Goal: Book appointment/travel/reservation

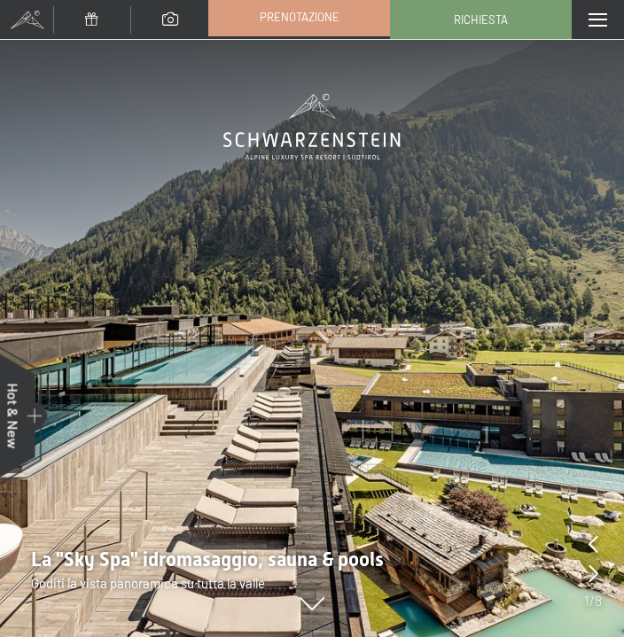
click at [325, 26] on link "Prenotazione" at bounding box center [299, 16] width 180 height 37
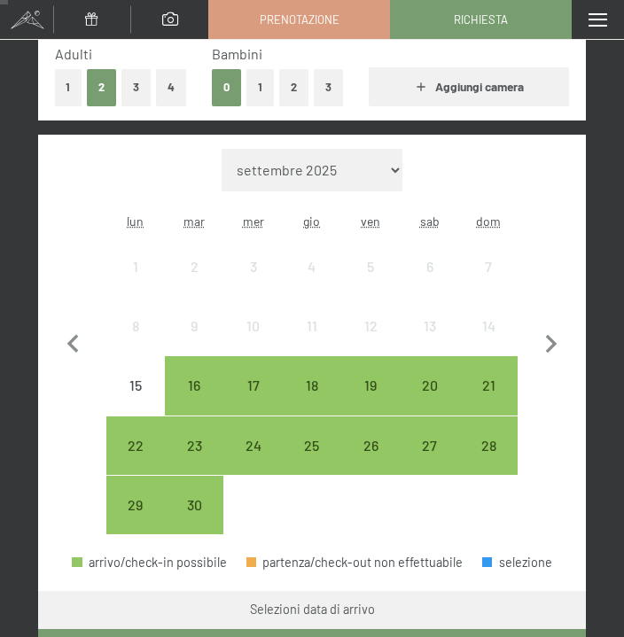
scroll to position [328, 0]
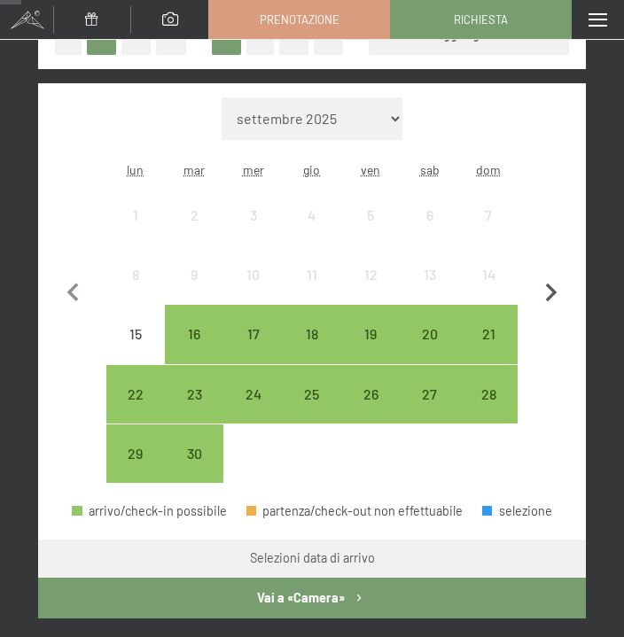
click at [552, 293] on icon "button" at bounding box center [552, 293] width 12 height 19
select select "2025-10-01"
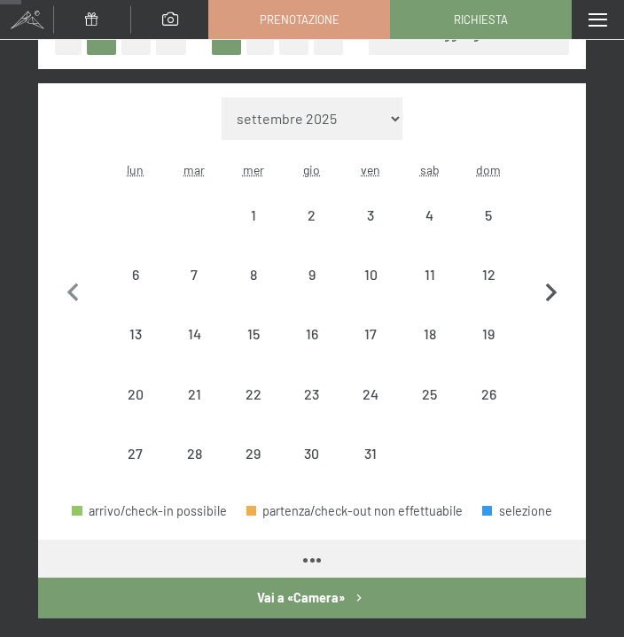
select select "2025-10-01"
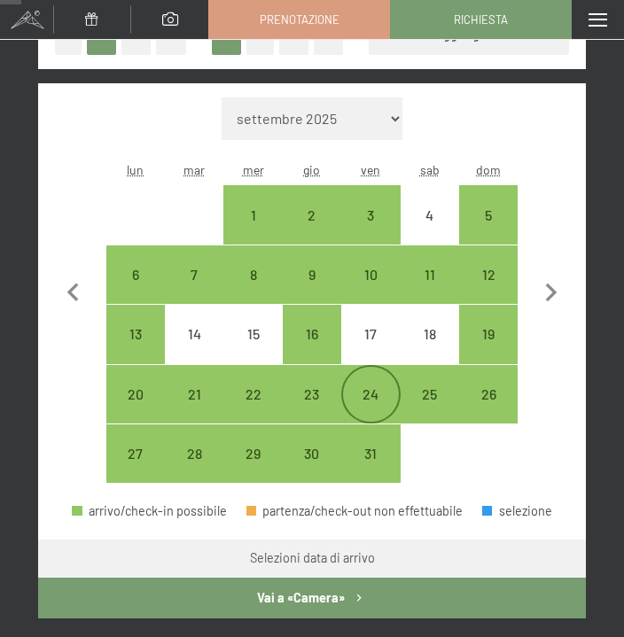
click at [375, 379] on div "24" at bounding box center [370, 394] width 55 height 55
select select "2025-10-01"
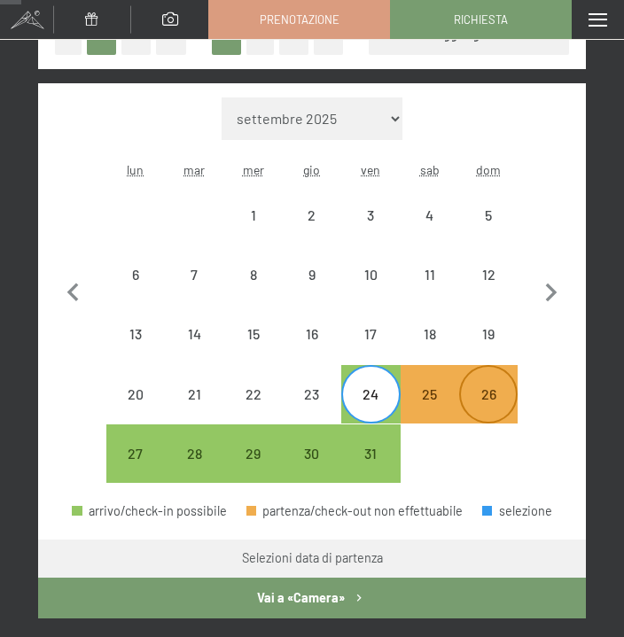
click at [491, 389] on div "26" at bounding box center [488, 414] width 55 height 55
select select "2025-10-01"
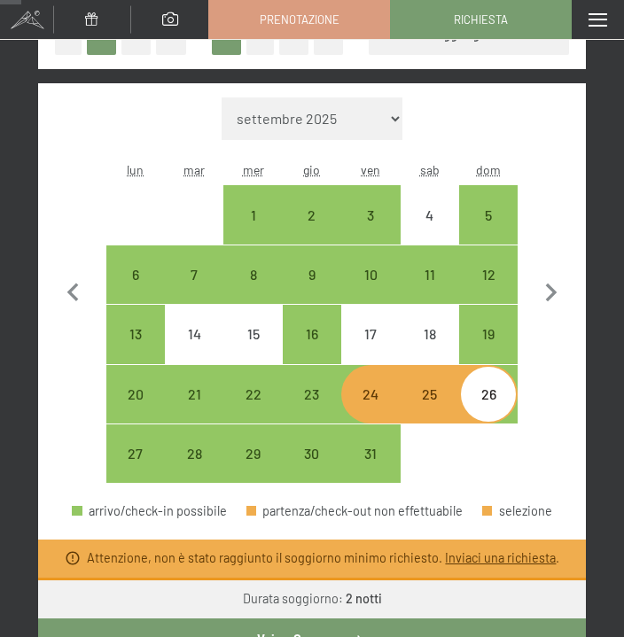
click at [376, 401] on div "24" at bounding box center [370, 414] width 55 height 55
select select "2025-10-01"
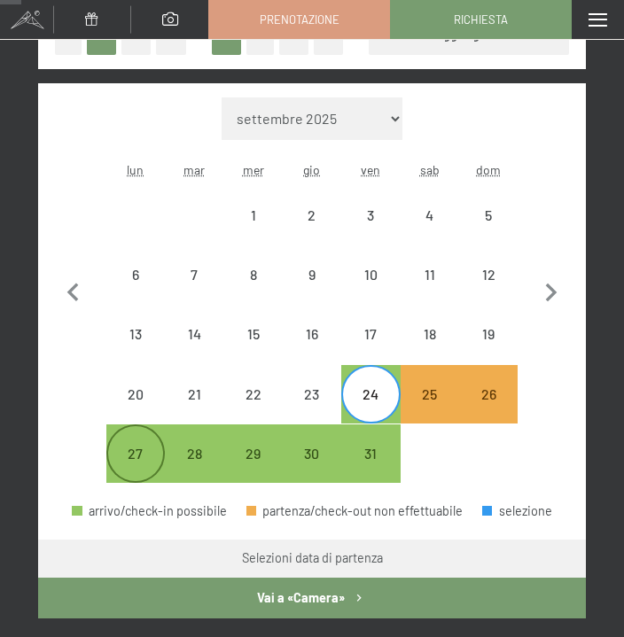
click at [134, 468] on div "27" at bounding box center [135, 474] width 55 height 55
select select "2025-10-01"
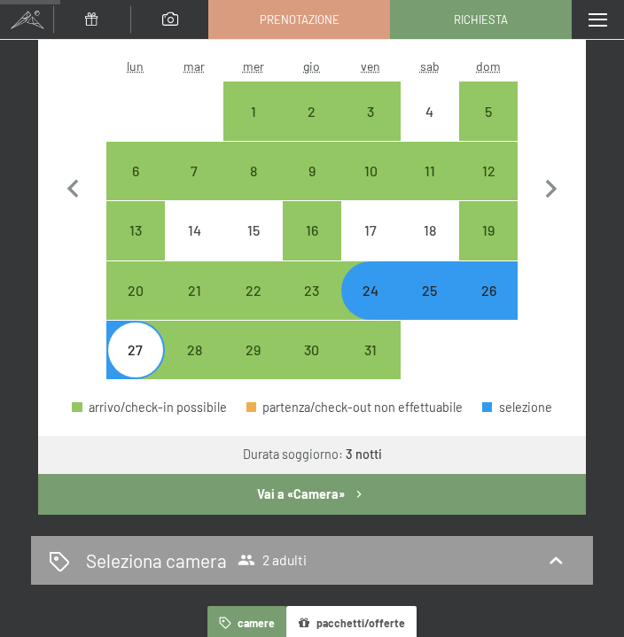
scroll to position [465, 0]
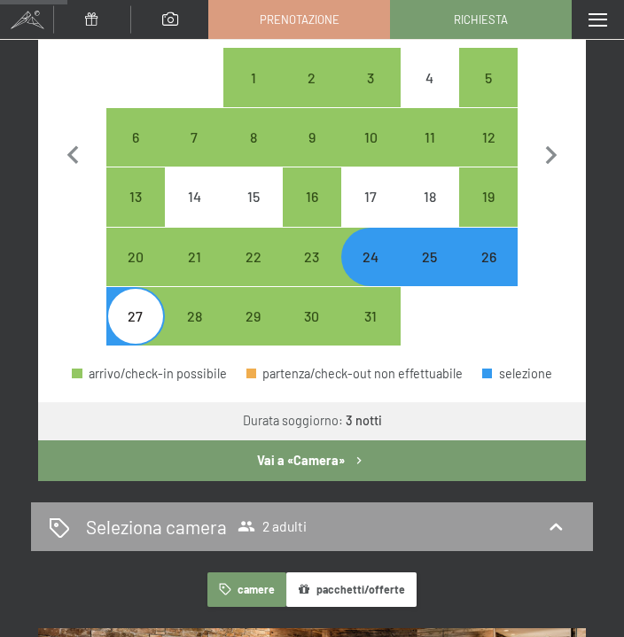
click at [481, 463] on button "Vai a «Camera»" at bounding box center [312, 460] width 548 height 41
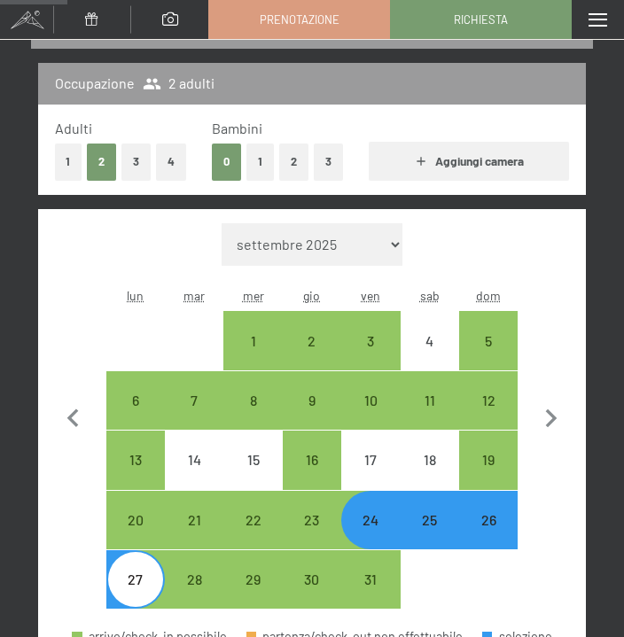
select select "2025-10-01"
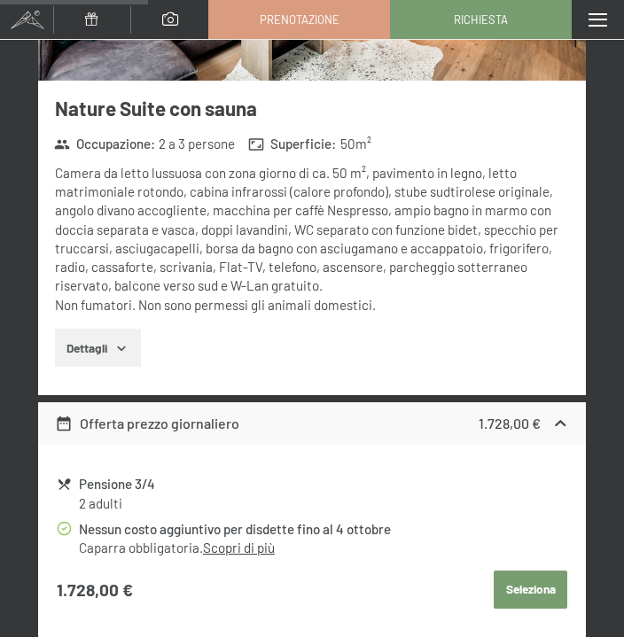
scroll to position [0, 0]
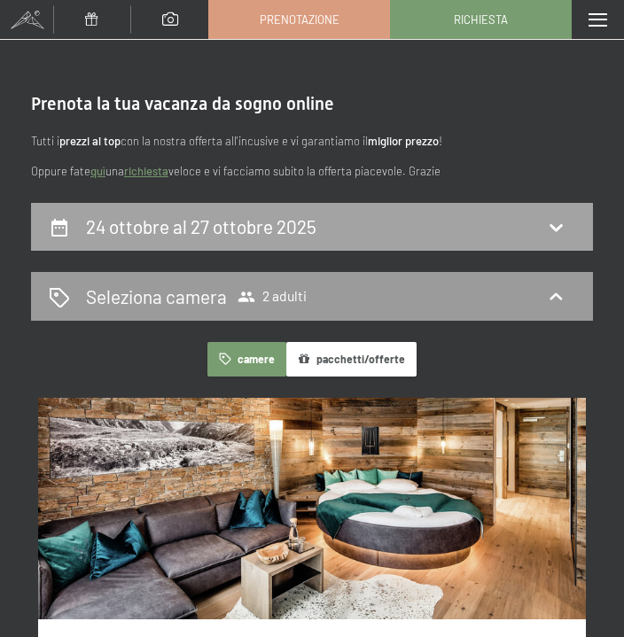
click at [231, 236] on h2 "24 ottobre al 27 ottobre 2025" at bounding box center [201, 226] width 230 height 22
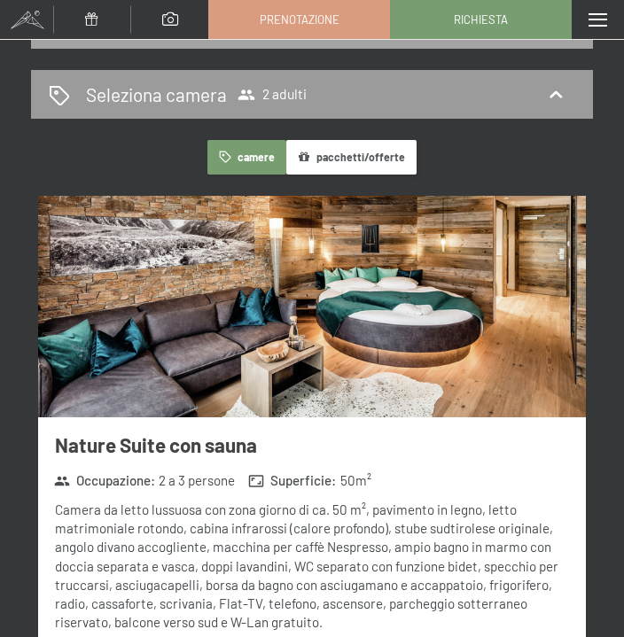
select select "2025-10-01"
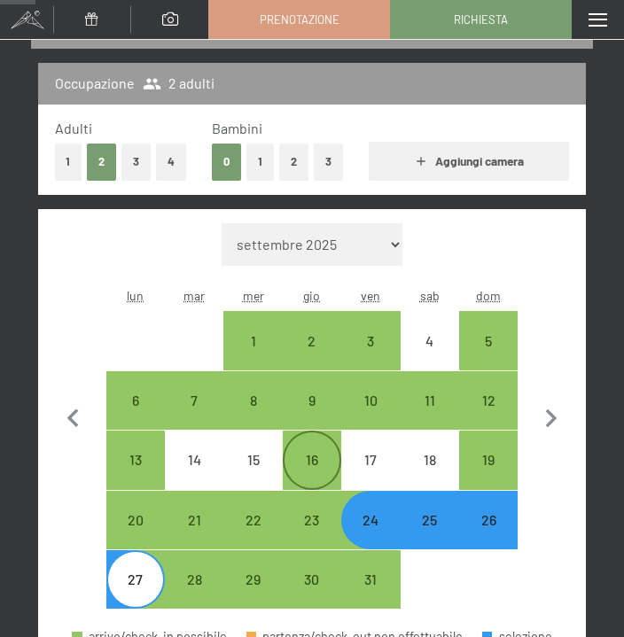
click at [315, 464] on div "16" at bounding box center [311, 480] width 55 height 55
select select "2025-10-01"
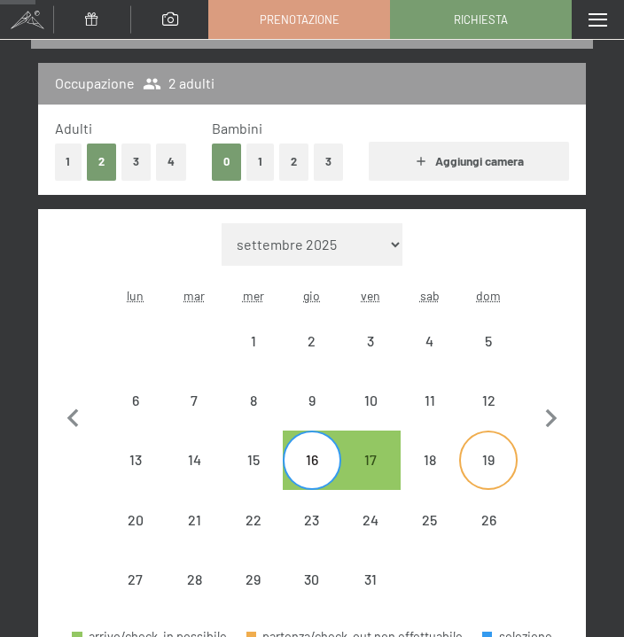
click at [469, 481] on div "19" at bounding box center [488, 480] width 55 height 55
select select "2025-10-01"
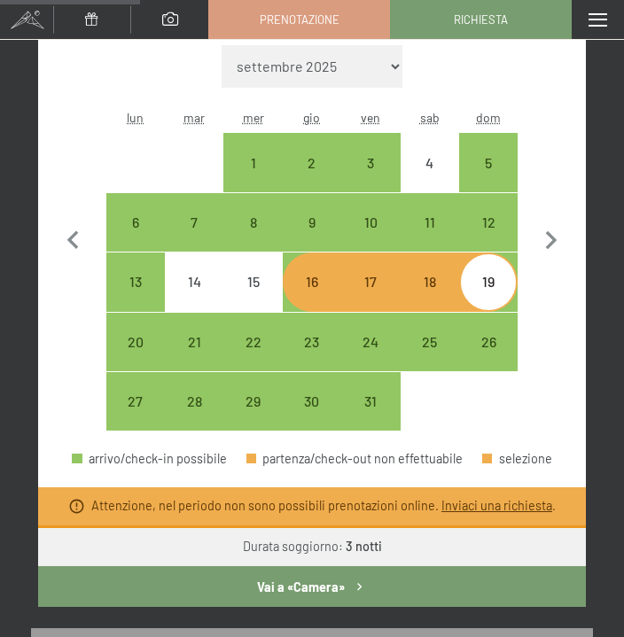
scroll to position [377, 0]
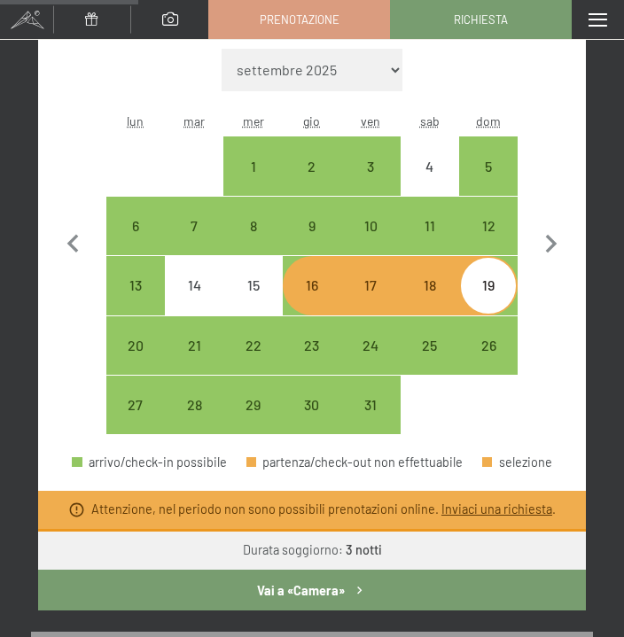
click at [310, 292] on div "16" at bounding box center [311, 305] width 55 height 55
select select "2025-10-01"
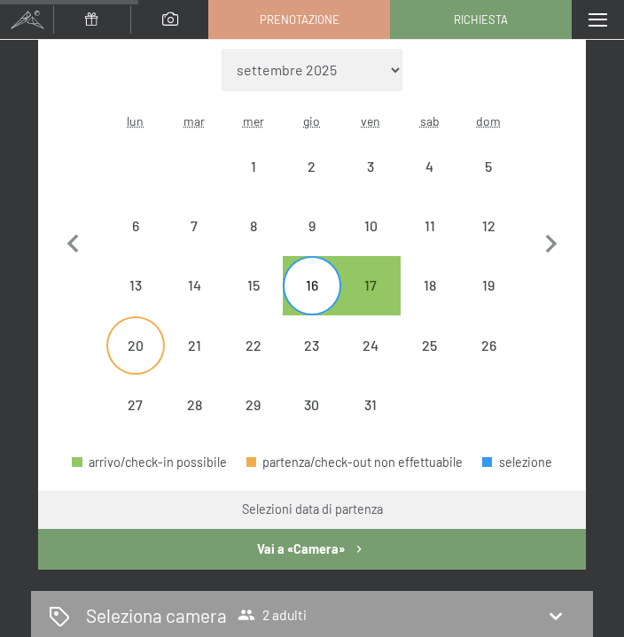
click at [157, 333] on div "20" at bounding box center [135, 345] width 55 height 55
select select "2025-10-01"
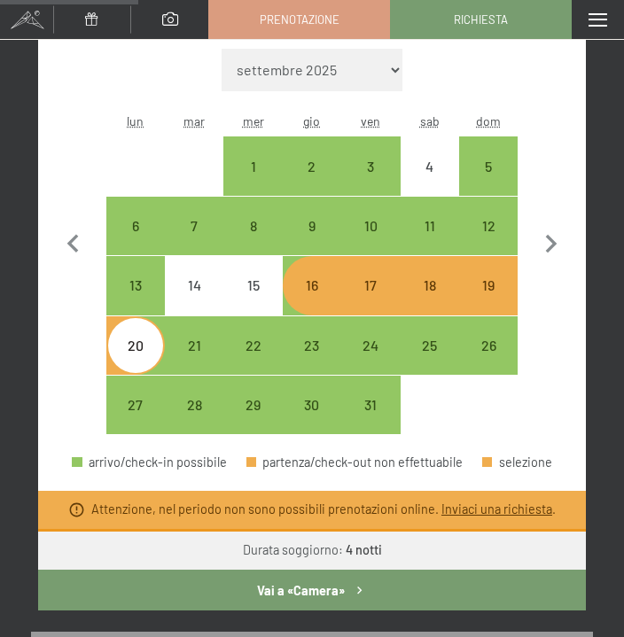
click at [301, 284] on div "16" at bounding box center [311, 305] width 55 height 55
select select "2025-10-01"
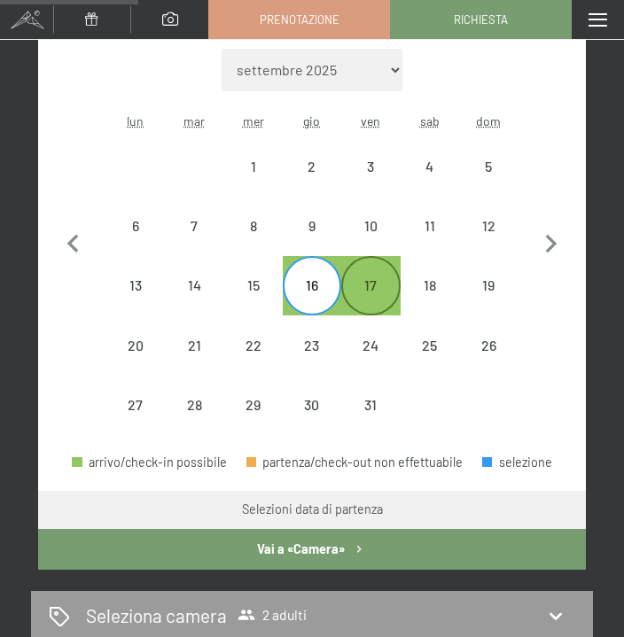
click at [362, 283] on div "17" at bounding box center [370, 305] width 55 height 55
select select "2025-10-01"
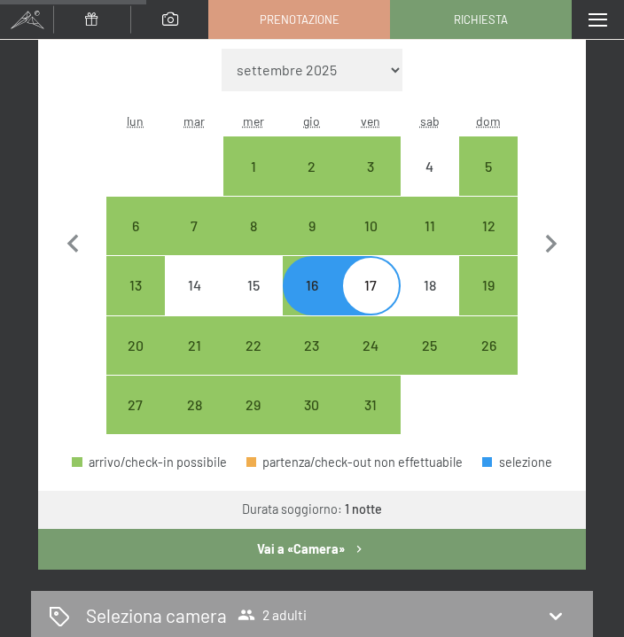
scroll to position [443, 0]
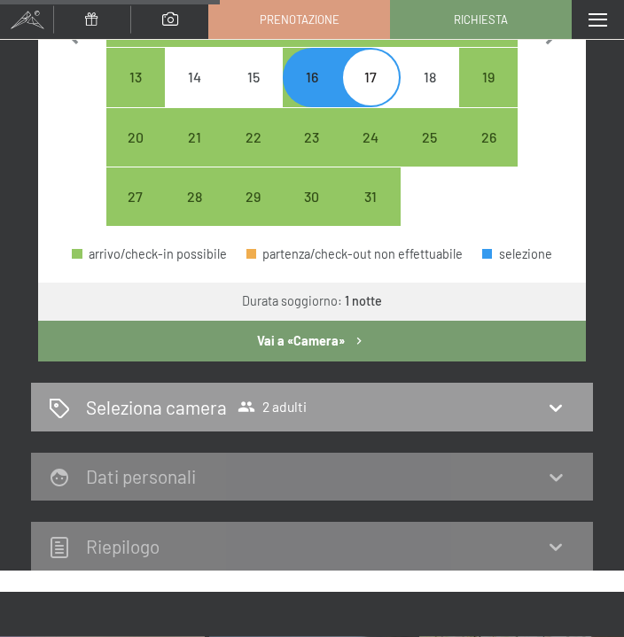
click at [334, 340] on button "Vai a «Camera»" at bounding box center [312, 341] width 548 height 41
select select "2025-10-01"
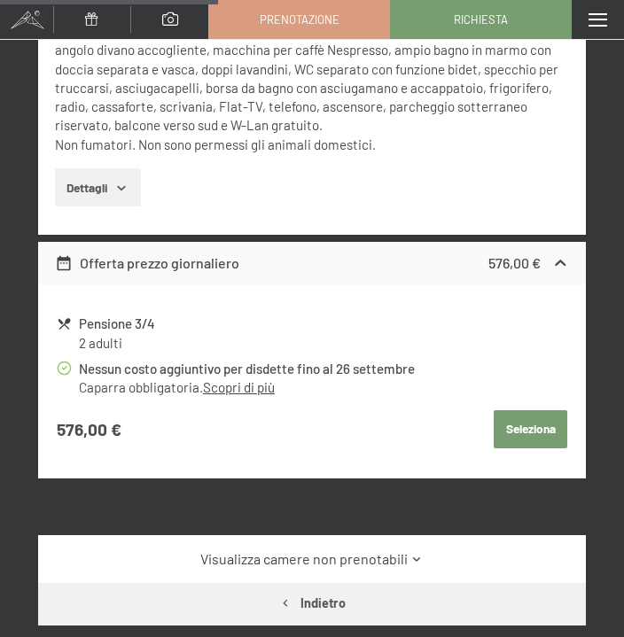
scroll to position [685, 0]
